Goal: Communication & Community: Share content

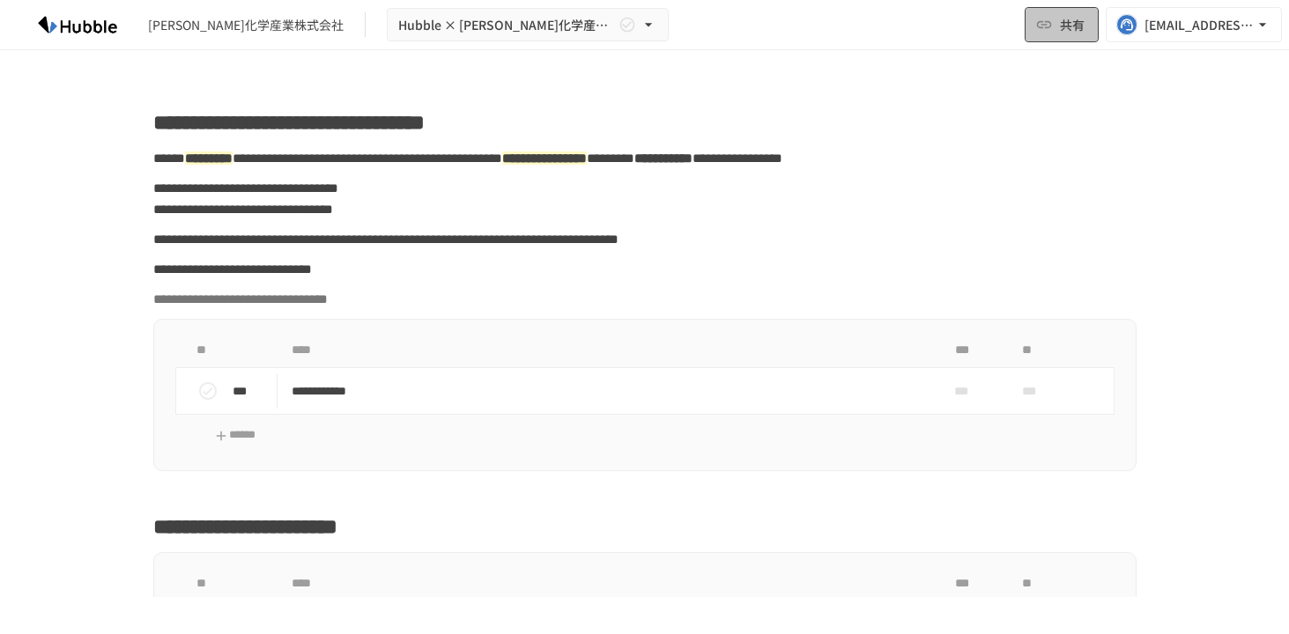
click at [1056, 26] on button "共有" at bounding box center [1061, 24] width 74 height 35
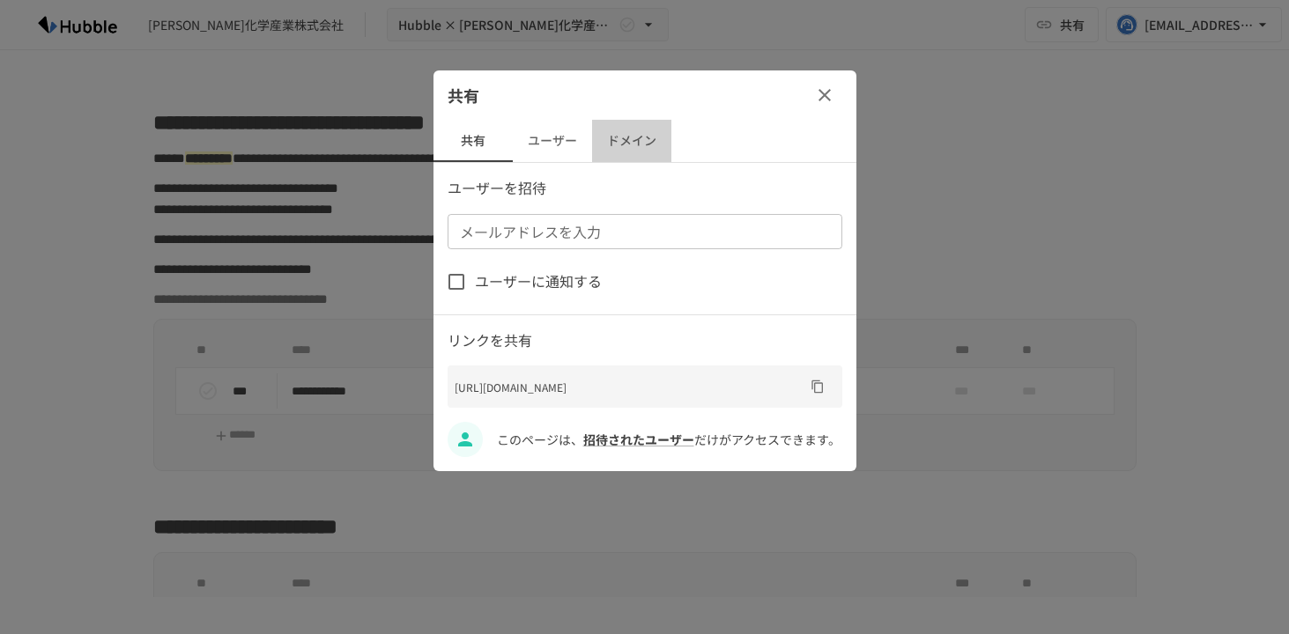
click at [657, 145] on button "ドメイン" at bounding box center [631, 141] width 79 height 42
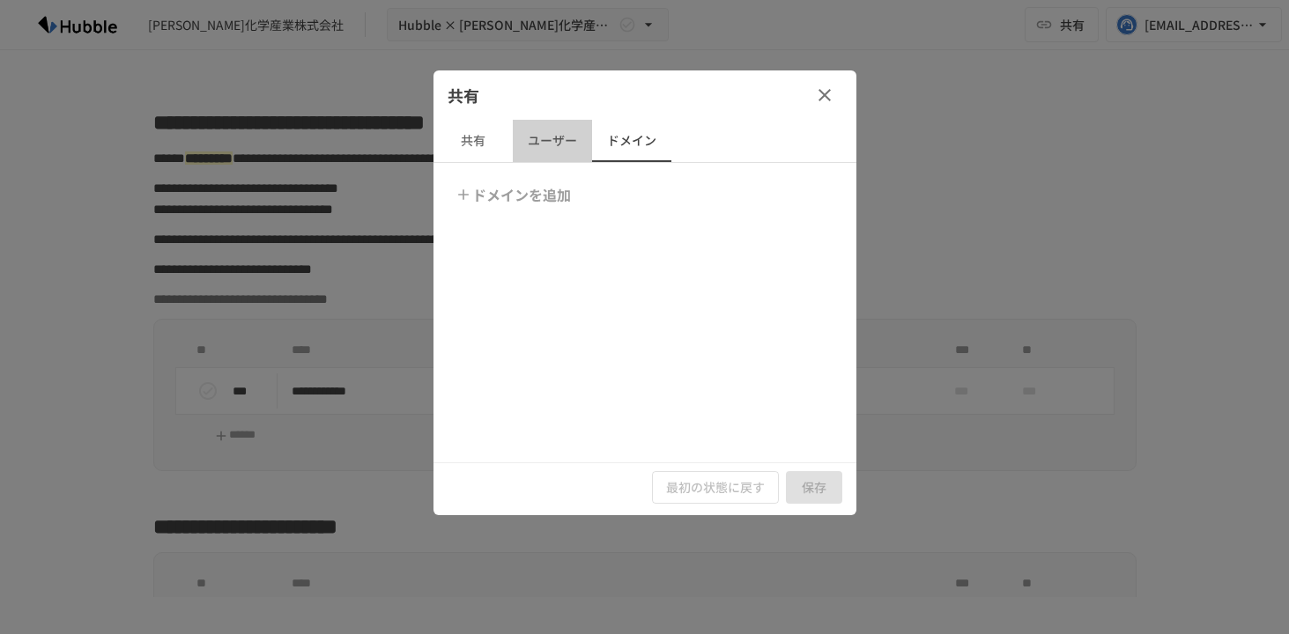
click at [540, 145] on button "ユーザー" at bounding box center [552, 141] width 79 height 42
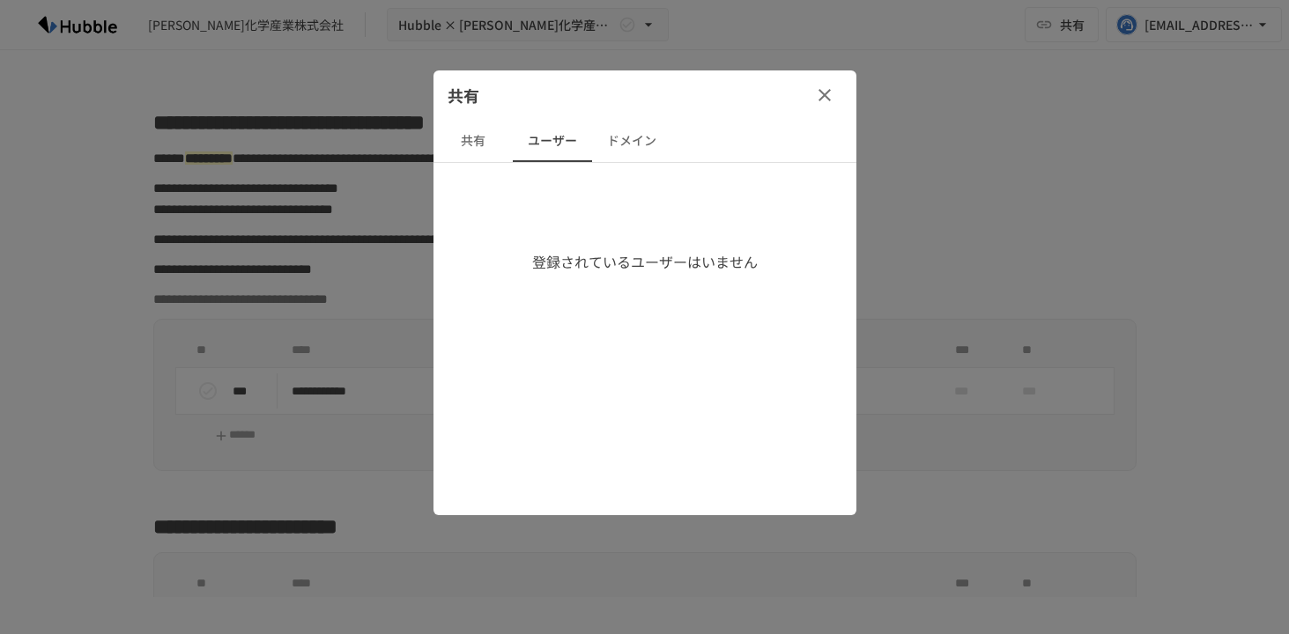
click at [487, 150] on button "共有" at bounding box center [472, 141] width 79 height 42
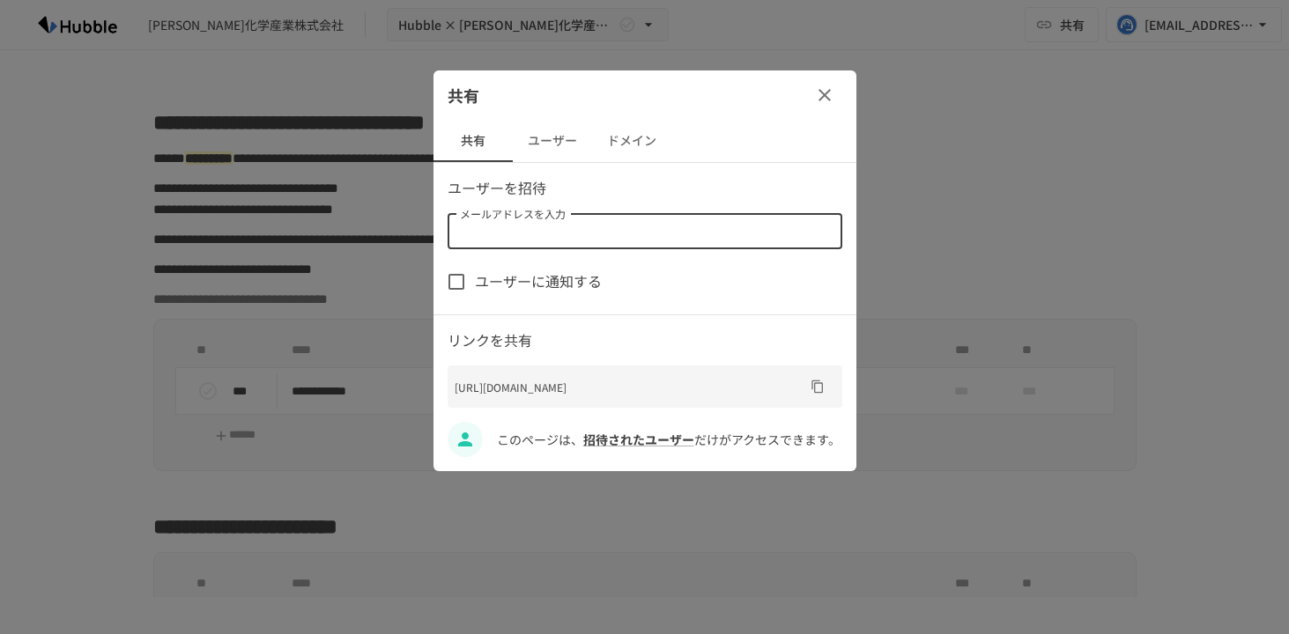
click at [515, 223] on input "メールアドレスを入力" at bounding box center [643, 231] width 381 height 25
paste input "**********"
drag, startPoint x: 545, startPoint y: 233, endPoint x: 713, endPoint y: 233, distance: 168.2
click at [713, 233] on input "**********" at bounding box center [630, 231] width 355 height 25
type input "*"
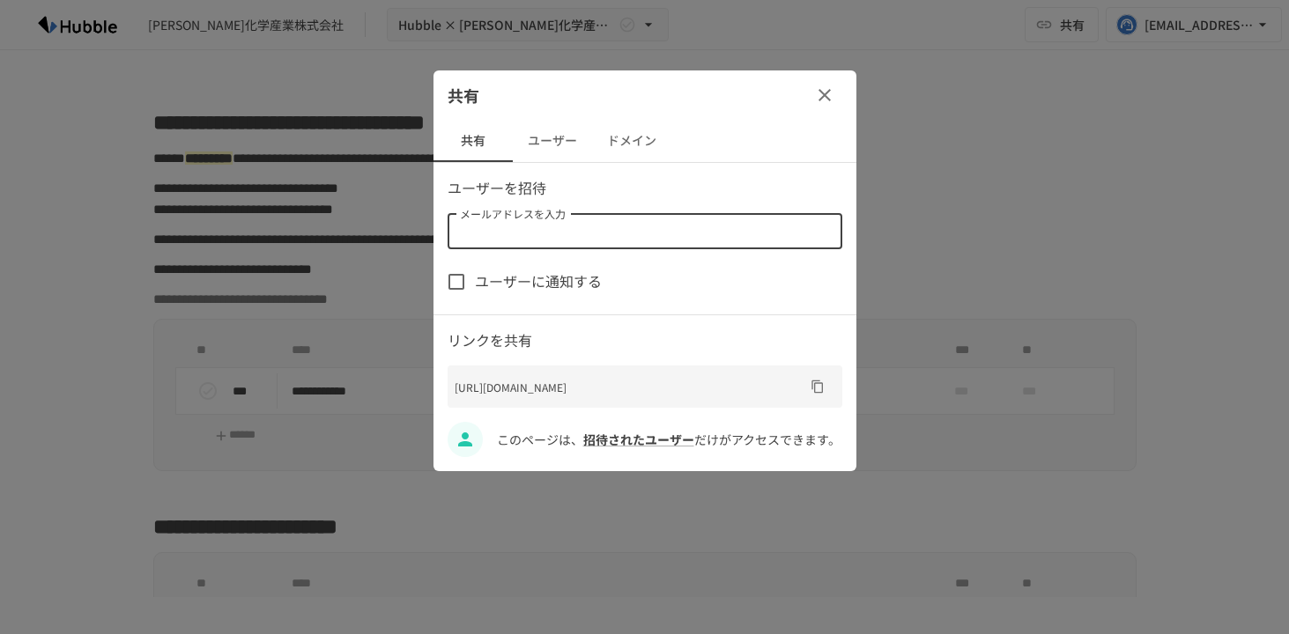
click at [644, 146] on button "ドメイン" at bounding box center [631, 141] width 79 height 42
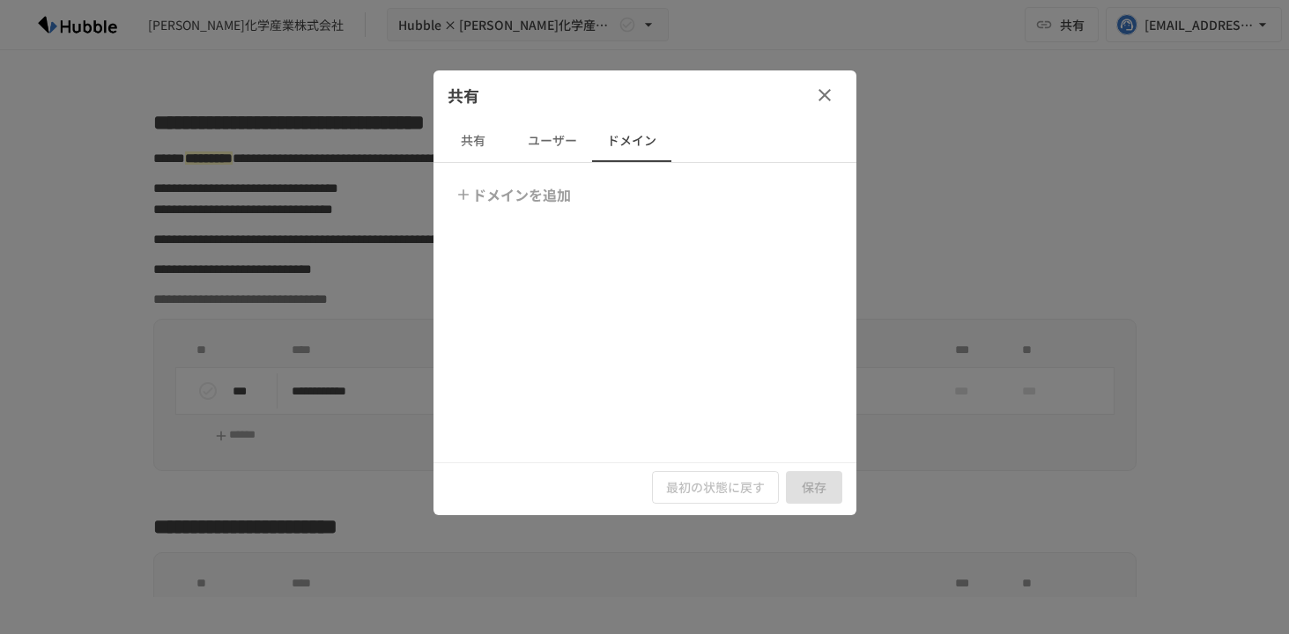
click at [534, 201] on button "ドメインを追加" at bounding box center [514, 194] width 127 height 35
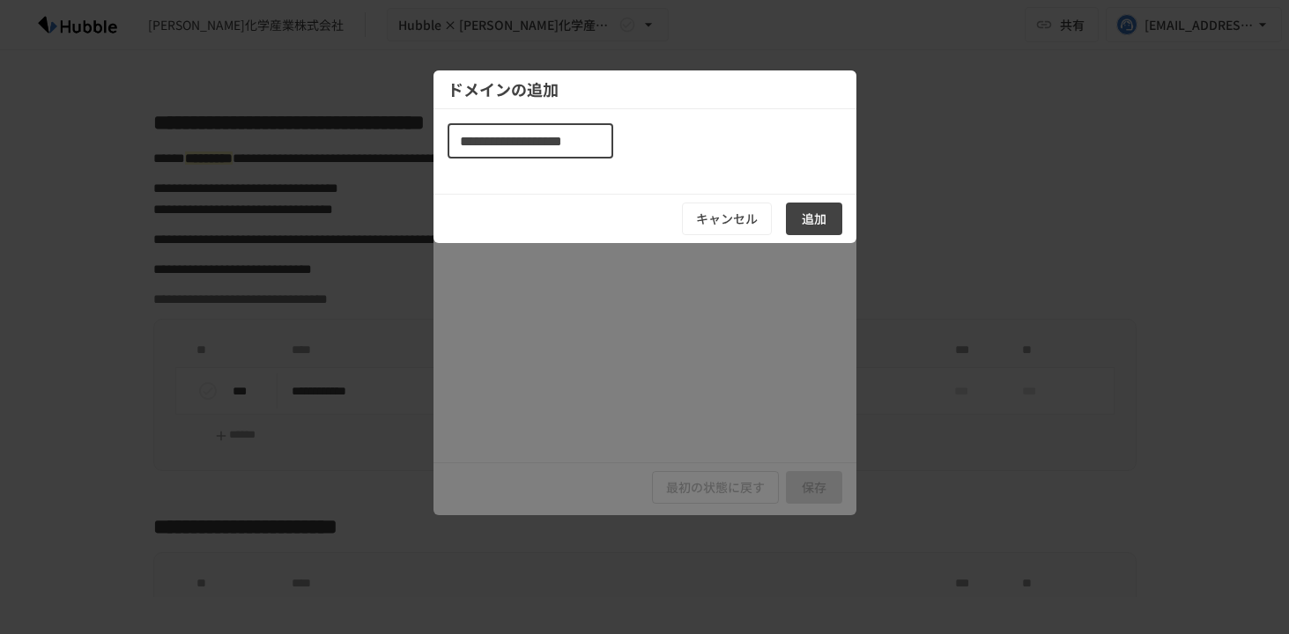
type input "**********"
click at [801, 211] on button "追加" at bounding box center [814, 219] width 56 height 33
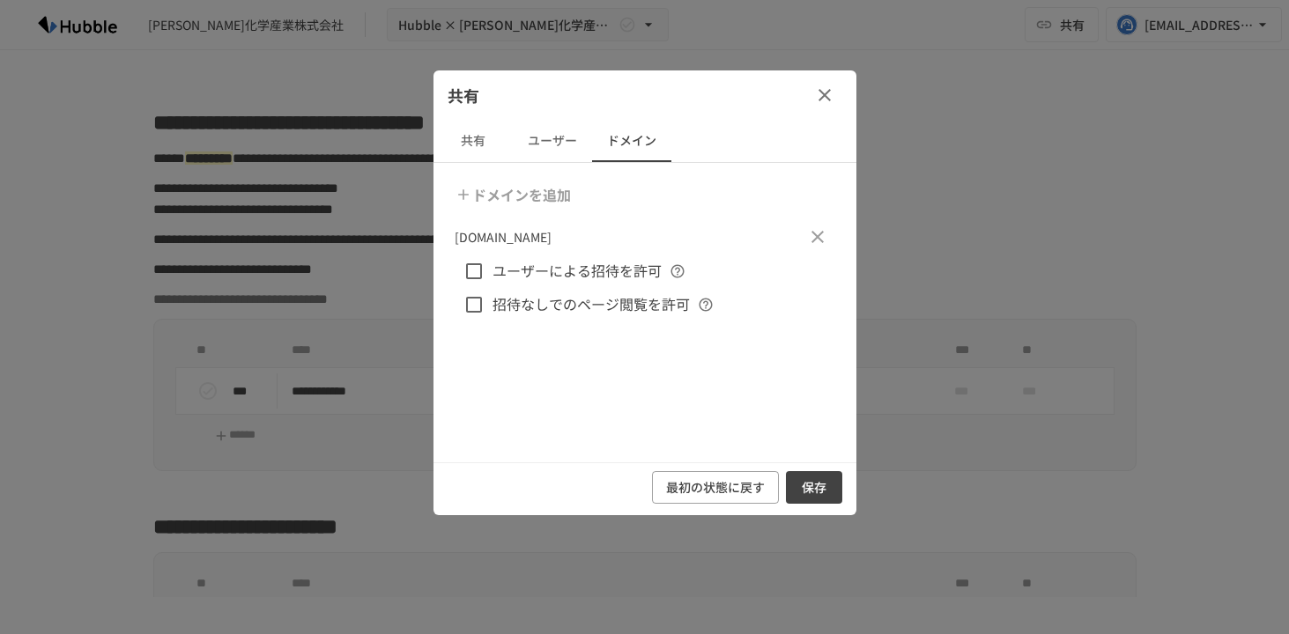
click at [580, 265] on span "ユーザーによる招待を許可" at bounding box center [576, 271] width 169 height 23
click at [580, 312] on span "招待なしでのページ閲覧を許可" at bounding box center [590, 304] width 197 height 23
click at [557, 146] on button "ユーザー" at bounding box center [552, 141] width 79 height 42
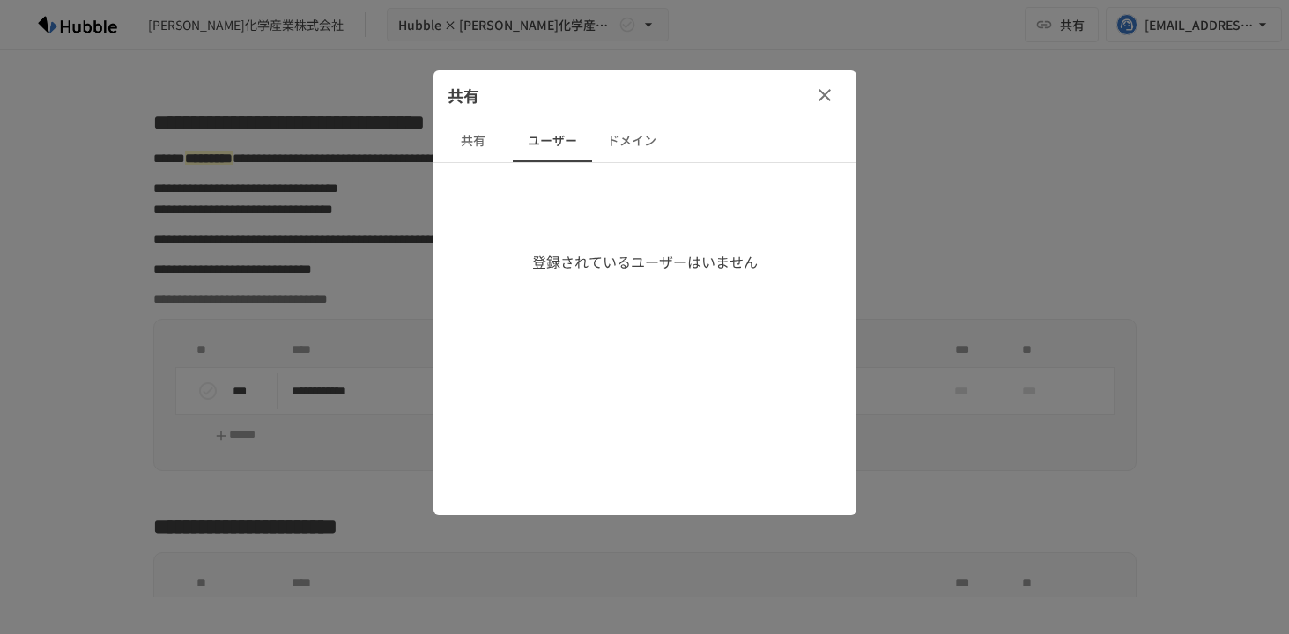
click at [479, 149] on button "共有" at bounding box center [472, 141] width 79 height 42
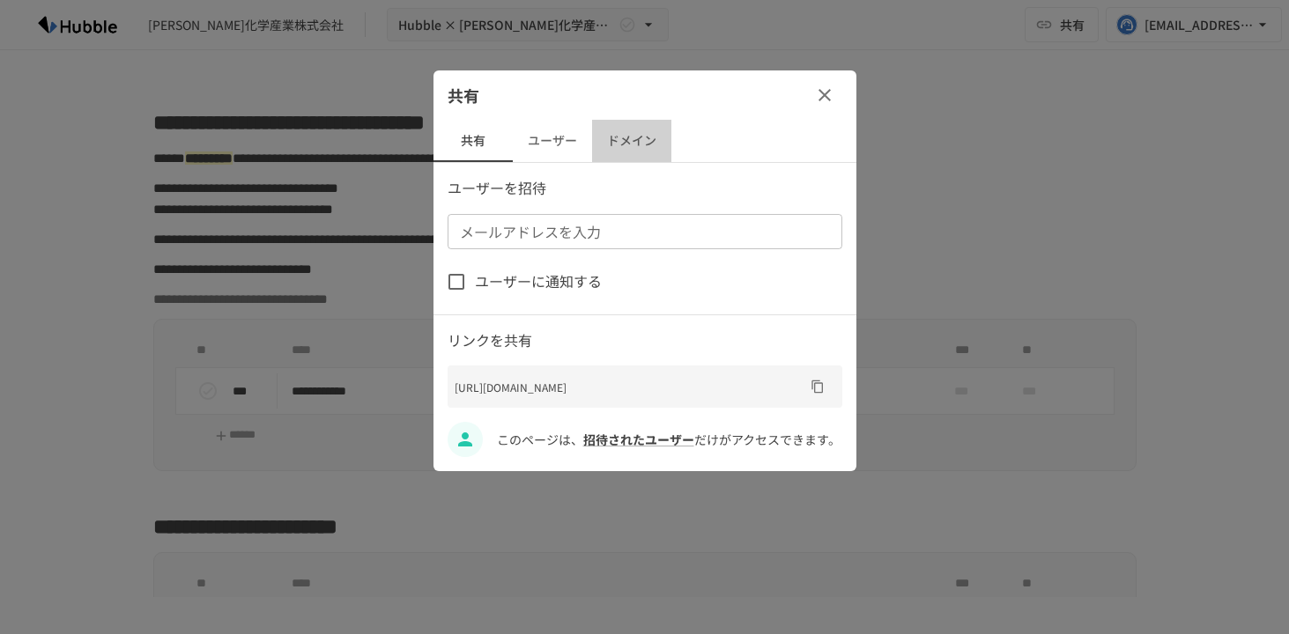
click at [614, 155] on button "ドメイン" at bounding box center [631, 141] width 79 height 42
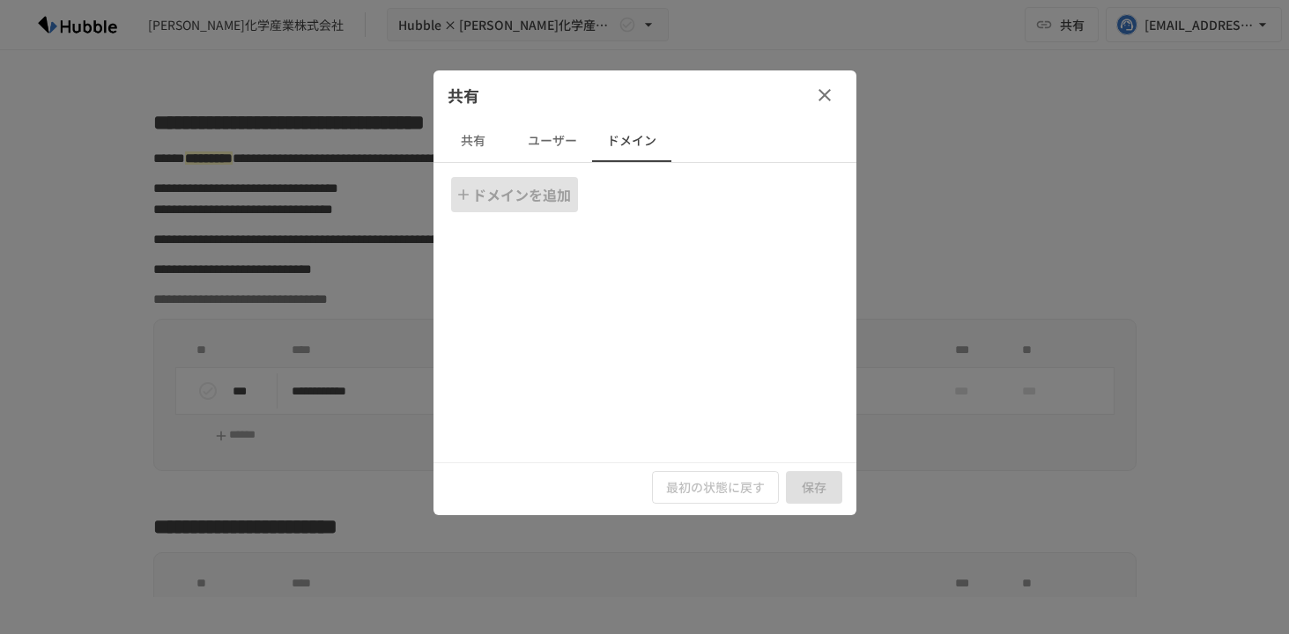
click at [574, 195] on button "ドメインを追加" at bounding box center [514, 194] width 127 height 35
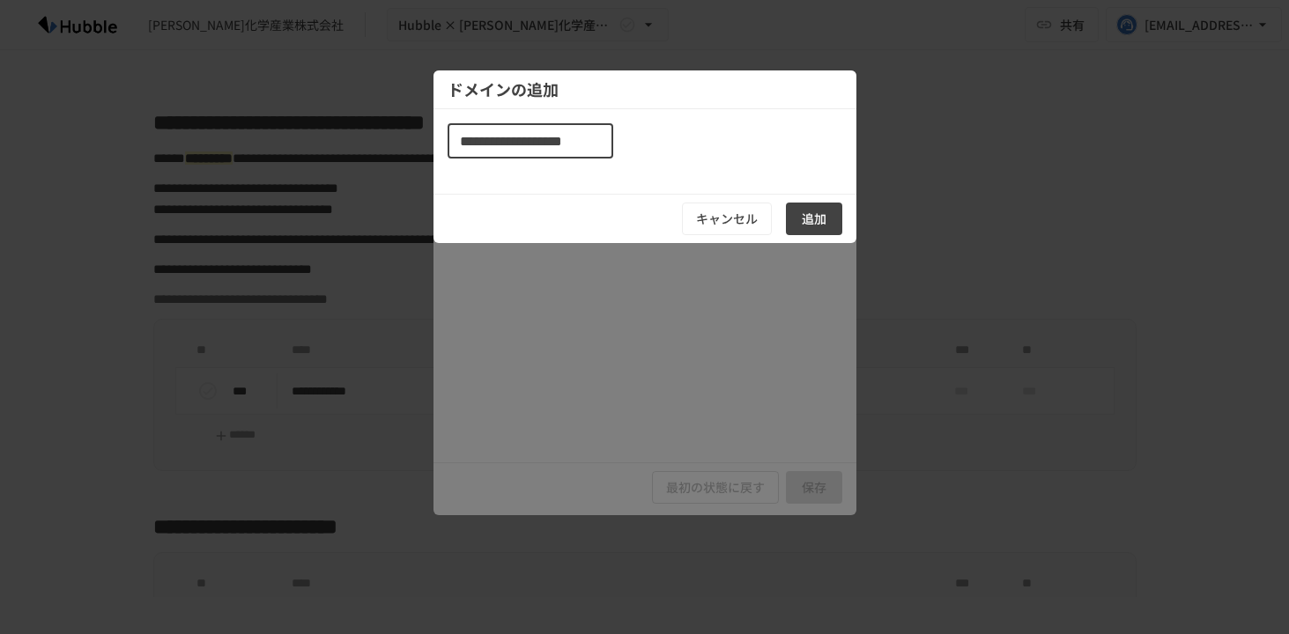
type input "**********"
click at [800, 211] on button "追加" at bounding box center [814, 219] width 56 height 33
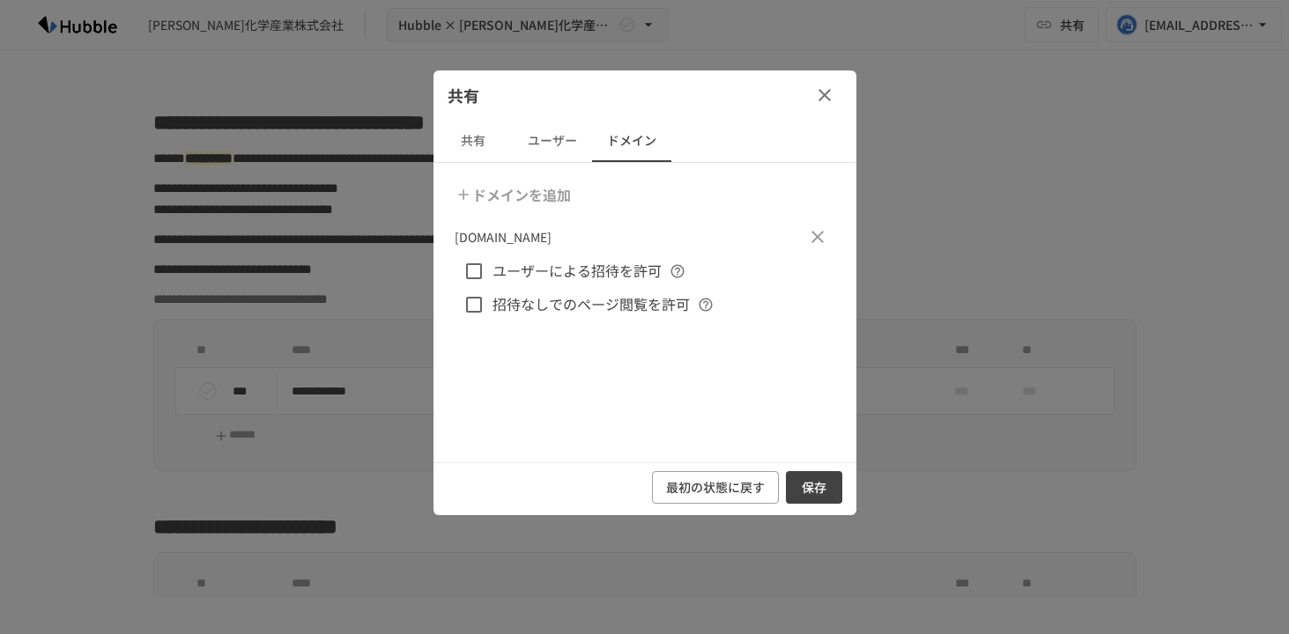
click at [832, 490] on button "保存" at bounding box center [814, 487] width 56 height 33
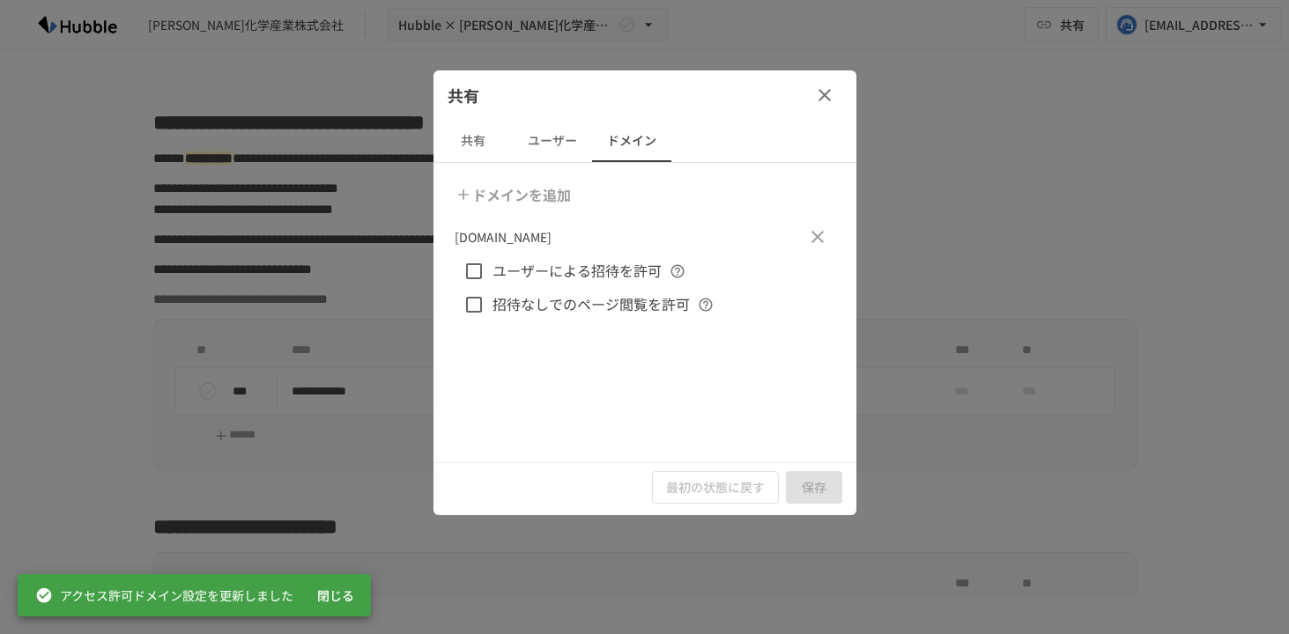
click at [541, 281] on span "ユーザーによる招待を許可" at bounding box center [576, 271] width 169 height 23
click at [541, 307] on span "招待なしでのページ閲覧を許可" at bounding box center [590, 304] width 197 height 23
click at [812, 474] on button "保存" at bounding box center [814, 487] width 56 height 33
click at [558, 155] on button "ユーザー" at bounding box center [552, 141] width 79 height 42
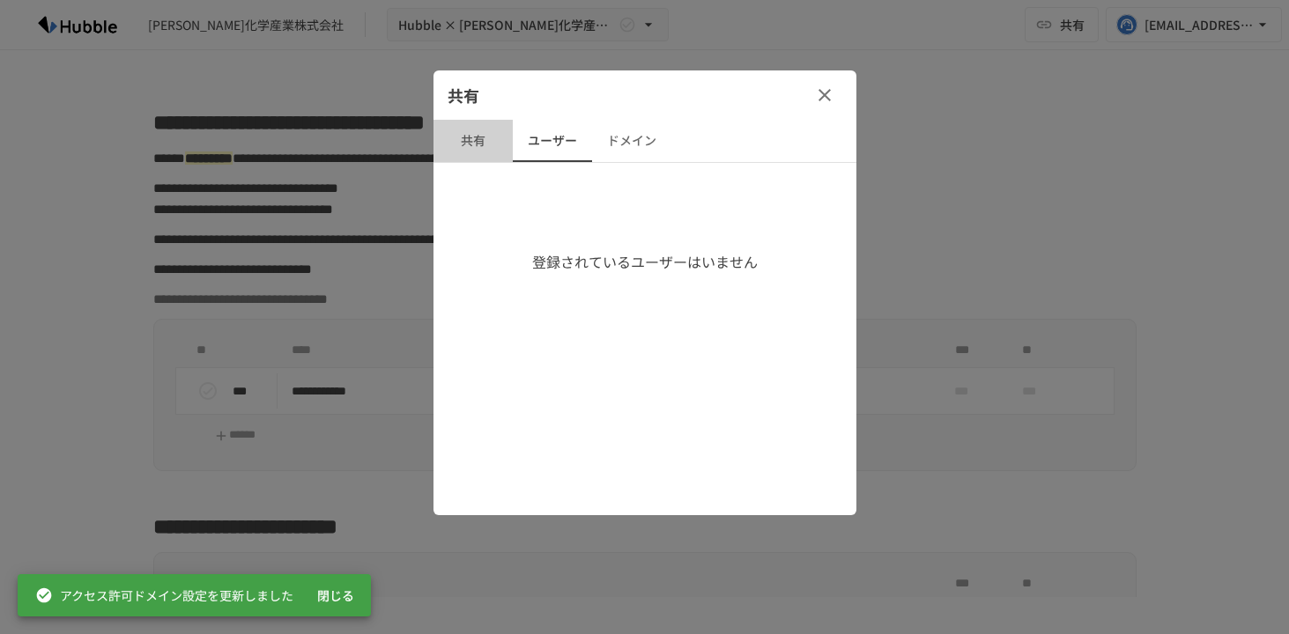
click at [459, 150] on button "共有" at bounding box center [472, 141] width 79 height 42
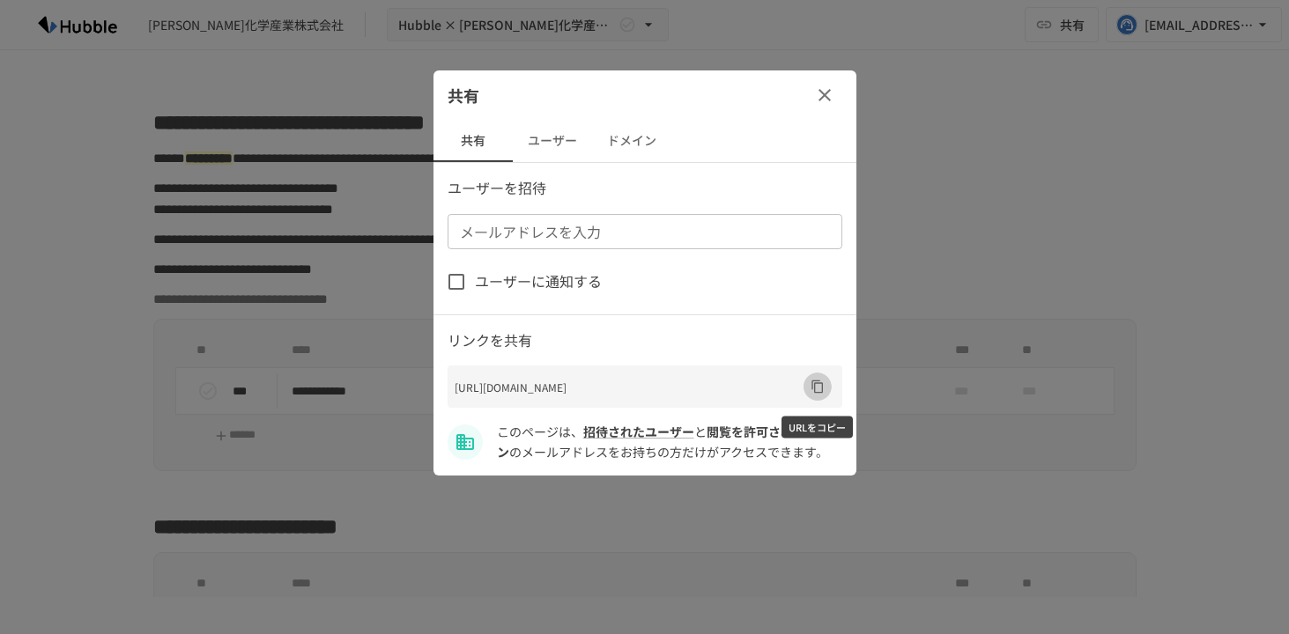
click at [812, 393] on icon "URLをコピー" at bounding box center [817, 387] width 14 height 14
